Goal: Find contact information: Find contact information

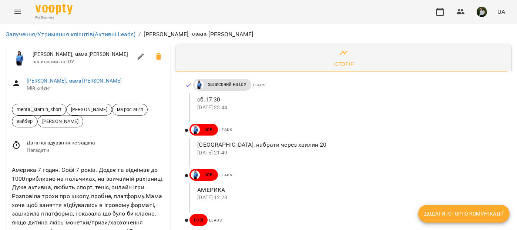
scroll to position [123, 0]
drag, startPoint x: 55, startPoint y: 145, endPoint x: 10, endPoint y: 140, distance: 45.8
click at [10, 160] on div "Америка-7 годин. [PERSON_NAME] 7 років. Додає та віднімає до 1000приблизно на п…" at bounding box center [88, 220] width 164 height 120
copy link "[PHONE_NUMBER]"
click at [144, 160] on div "Америка-7 годин. [PERSON_NAME] 7 років. Додає та віднімає до 1000приблизно на п…" at bounding box center [88, 220] width 164 height 120
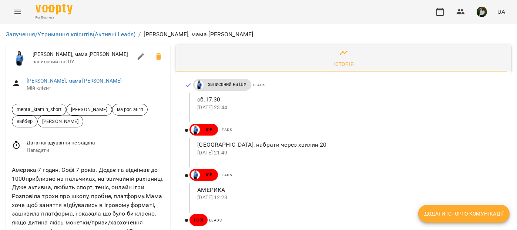
scroll to position [0, 0]
